Goal: Check status

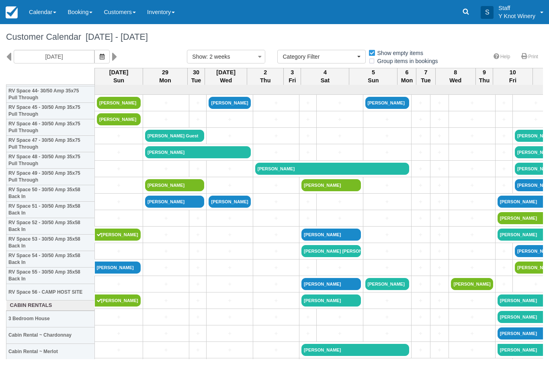
select select
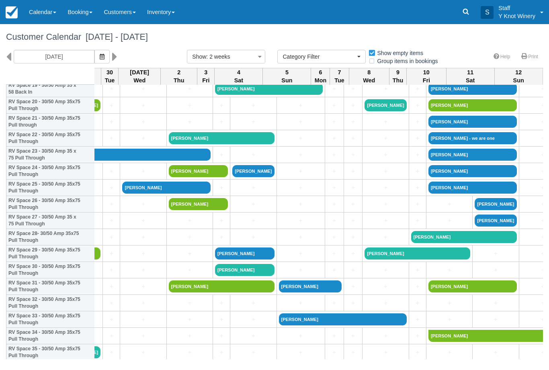
scroll to position [344, 86]
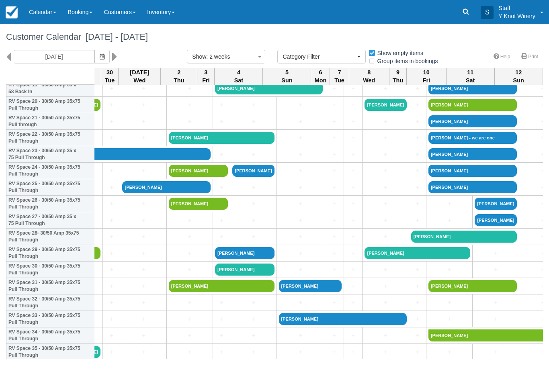
click at [100, 55] on icon "button" at bounding box center [102, 57] width 5 height 6
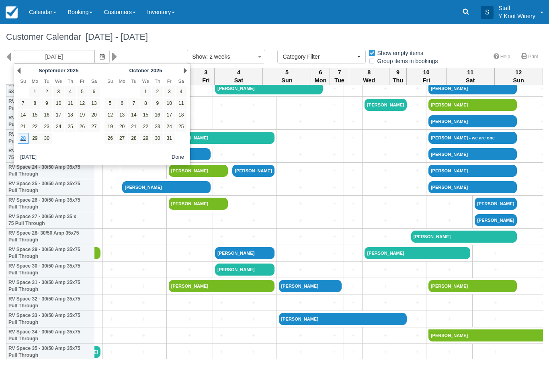
click at [171, 116] on link "17" at bounding box center [169, 115] width 11 height 11
type input "10/17/25"
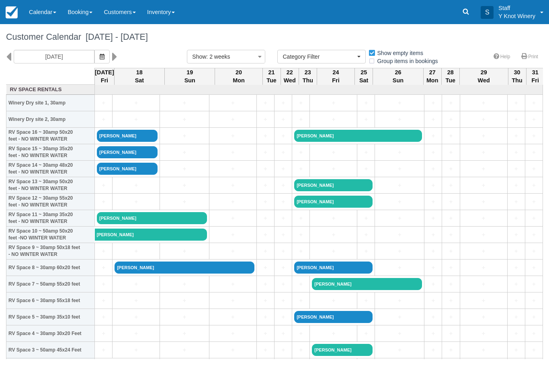
click at [126, 175] on link "Jim carriveau" at bounding box center [127, 169] width 61 height 12
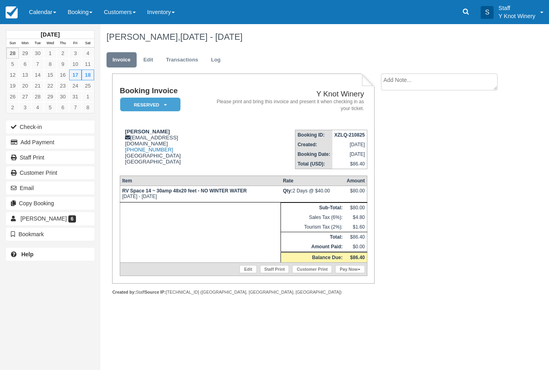
click at [39, 14] on link "Calendar" at bounding box center [42, 12] width 39 height 24
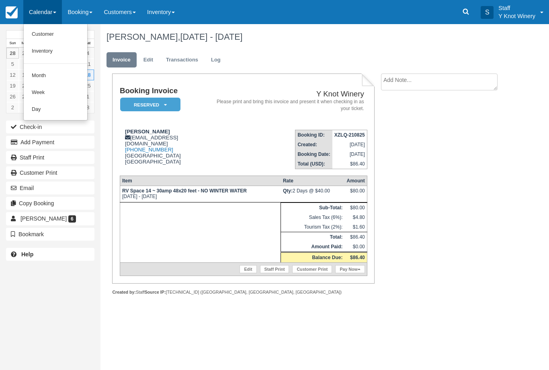
click at [43, 39] on link "Customer" at bounding box center [55, 34] width 63 height 17
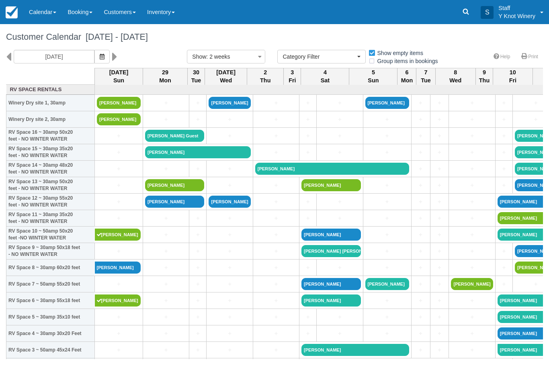
select select
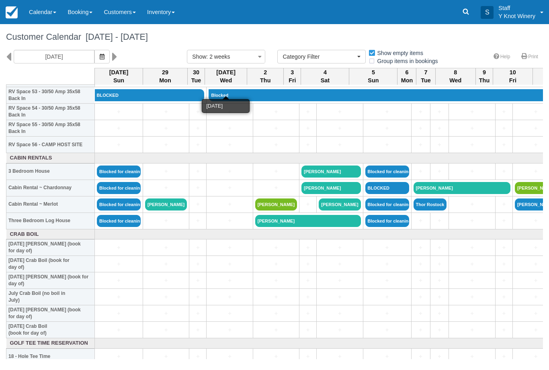
scroll to position [895, 0]
